Goal: Download file/media

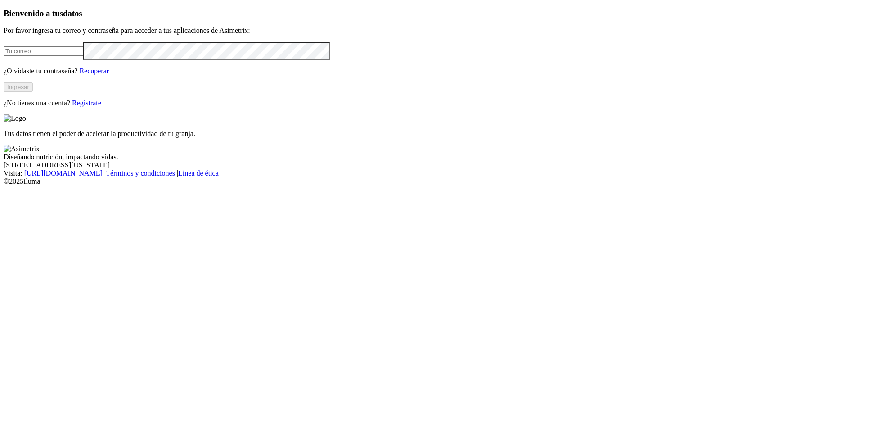
click at [83, 56] on input "email" at bounding box center [44, 50] width 80 height 9
type input "[PERSON_NAME][EMAIL_ADDRESS][PERSON_NAME][DOMAIN_NAME]"
click at [33, 92] on button "Ingresar" at bounding box center [18, 86] width 29 height 9
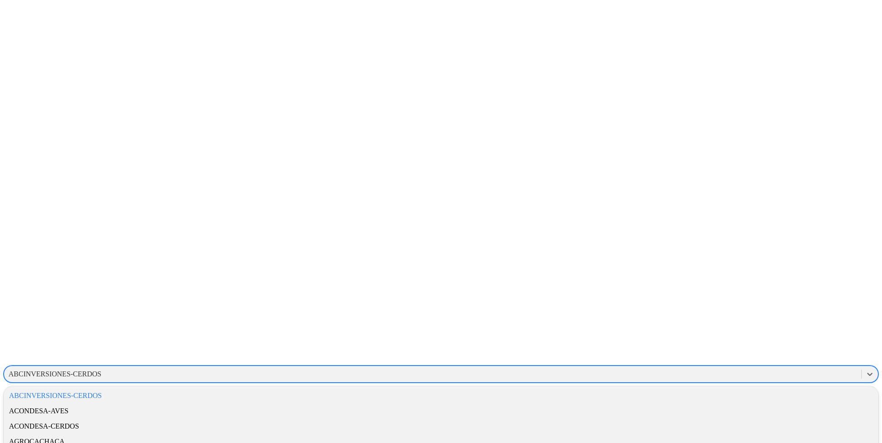
click at [101, 370] on div "ABCINVERSIONES-CERDOS" at bounding box center [55, 374] width 93 height 8
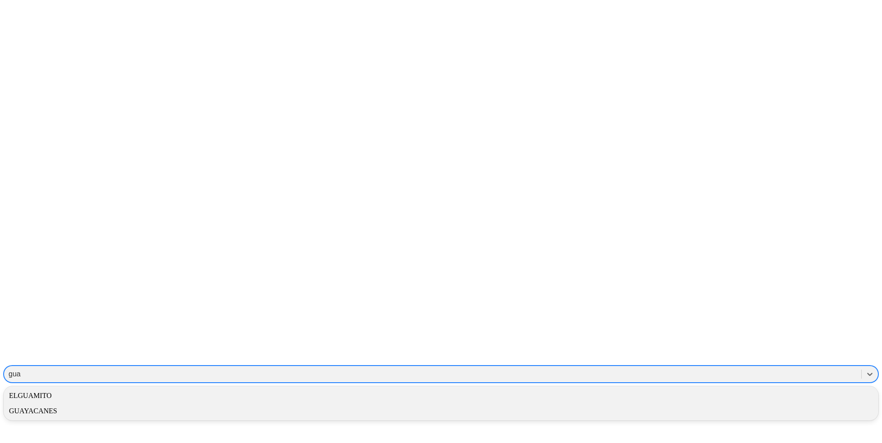
type input "[PERSON_NAME]"
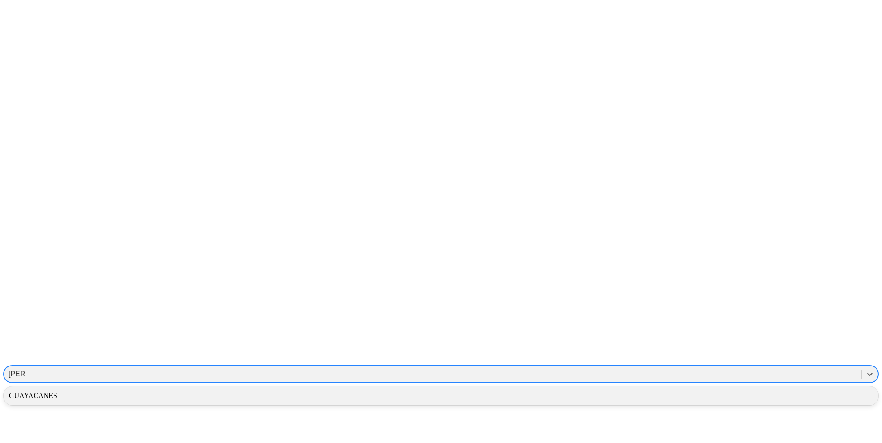
click at [752, 388] on div "GUAYACANES" at bounding box center [441, 395] width 874 height 15
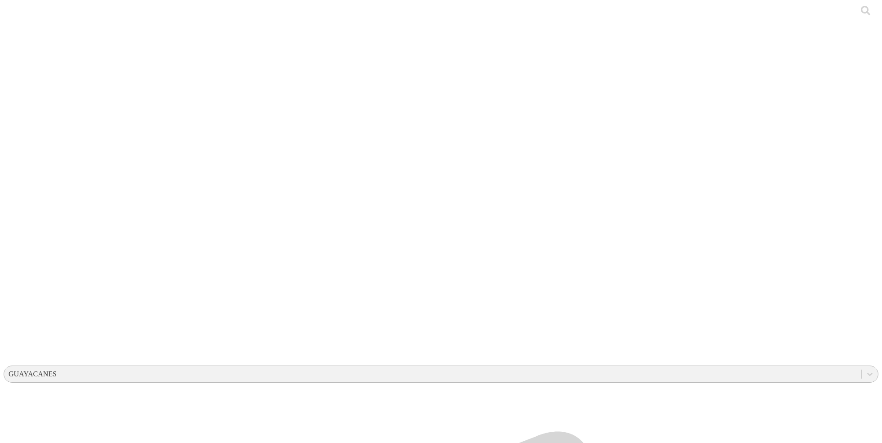
click at [57, 370] on div "GUAYACANES" at bounding box center [33, 374] width 48 height 8
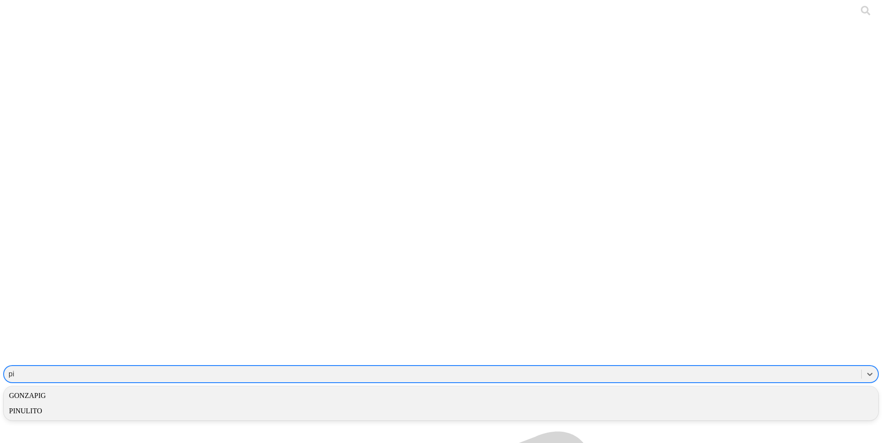
type input "pin"
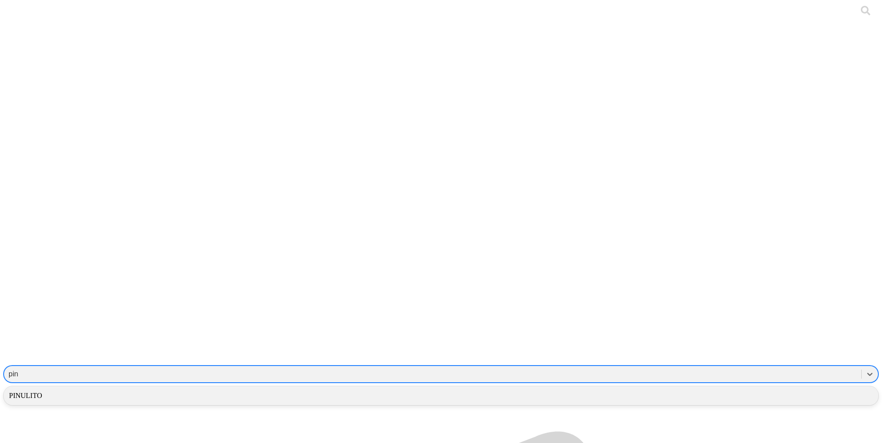
click at [766, 388] on div "PINULITO" at bounding box center [441, 395] width 874 height 15
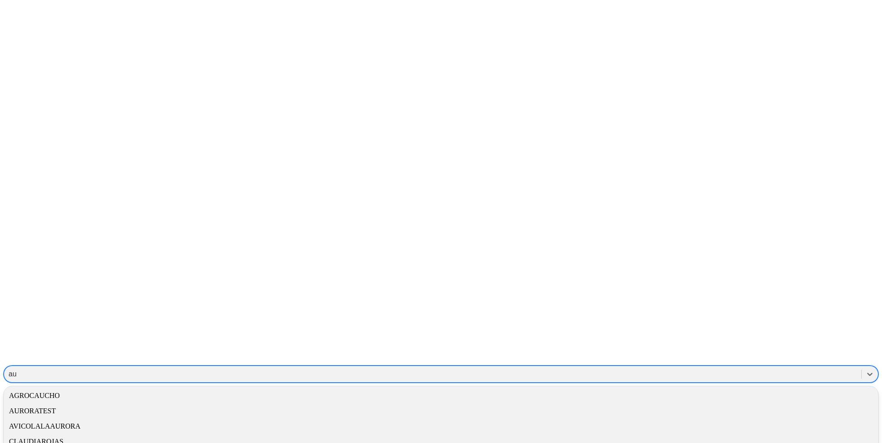
type input "aur"
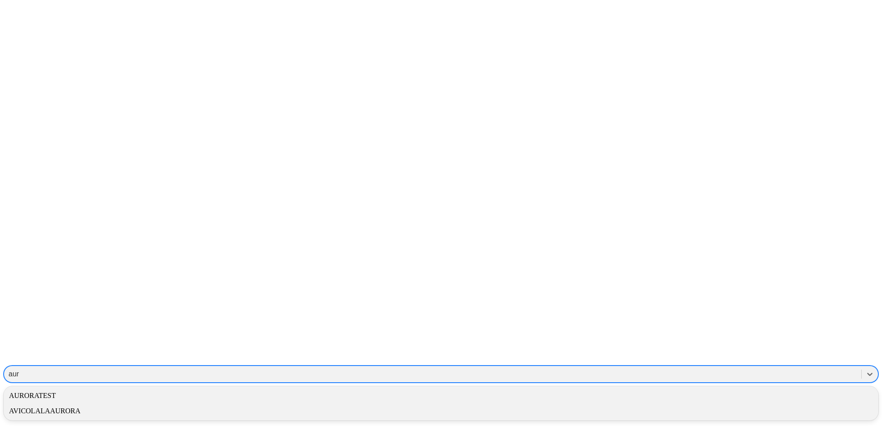
click at [713, 403] on div "AVICOLALAAURORA" at bounding box center [441, 410] width 874 height 15
